Goal: Book appointment/travel/reservation

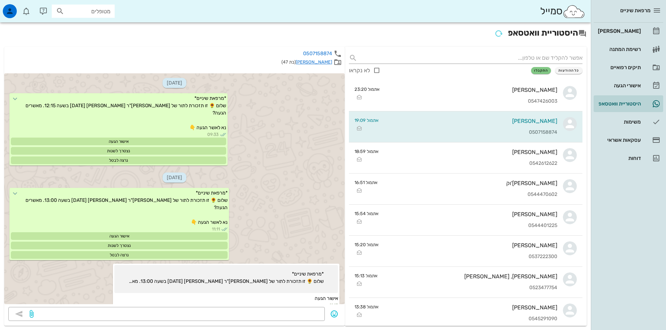
scroll to position [1440, 0]
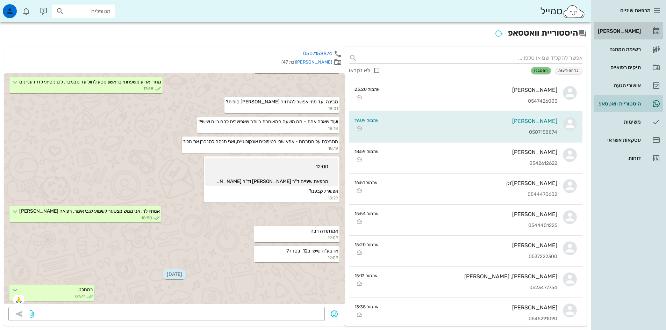
click at [623, 30] on div "[PERSON_NAME]" at bounding box center [618, 31] width 44 height 6
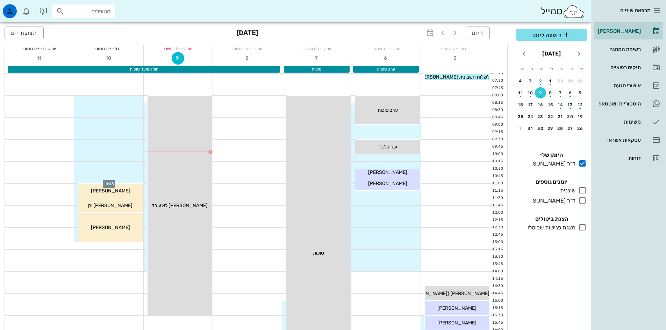
click at [126, 180] on div at bounding box center [108, 179] width 69 height 7
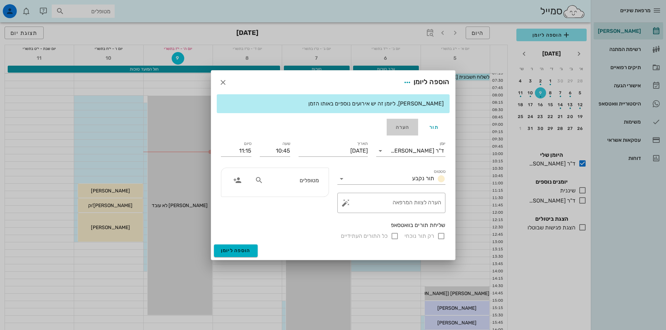
click at [402, 127] on div "הערה" at bounding box center [401, 127] width 31 height 17
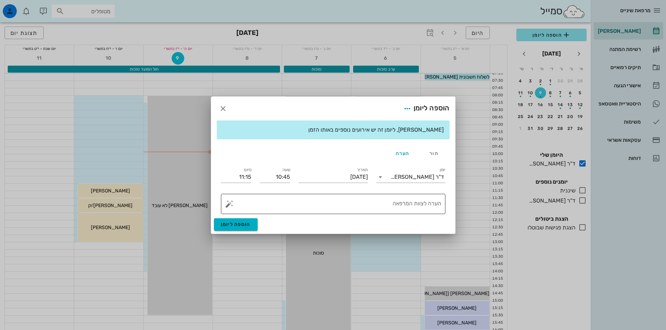
click at [422, 202] on textarea "הערה לצוות המרפאה" at bounding box center [336, 205] width 210 height 17
type textarea "[PERSON_NAME]"
click at [287, 182] on input "10:45" at bounding box center [275, 177] width 30 height 11
click at [278, 213] on div "10:30" at bounding box center [274, 213] width 19 height 6
type input "10:30"
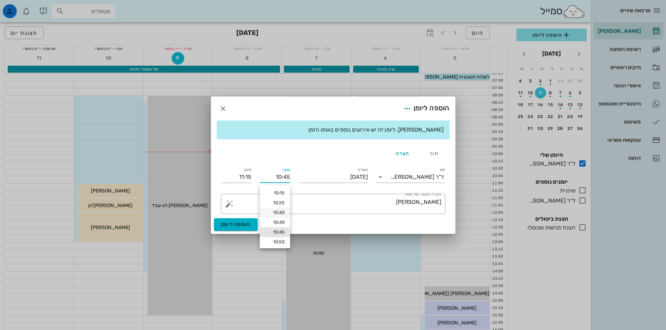
type input "11:00"
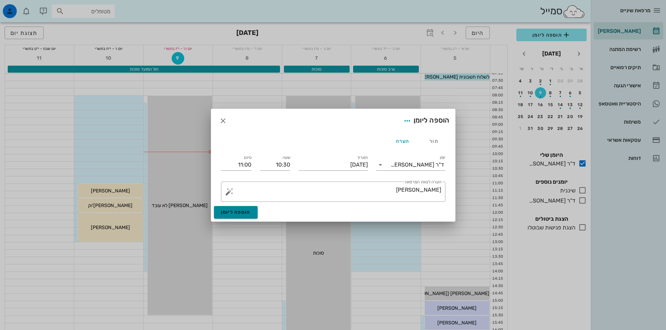
click at [243, 214] on span "הוספה ליומן" at bounding box center [236, 212] width 30 height 6
